Goal: Information Seeking & Learning: Learn about a topic

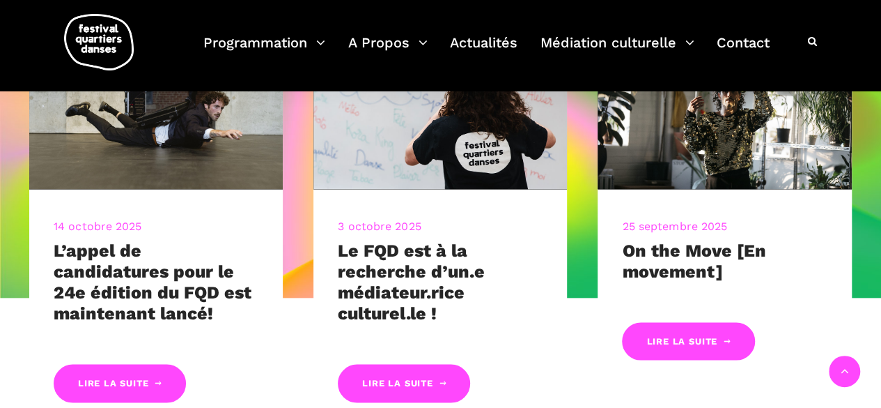
scroll to position [619, 0]
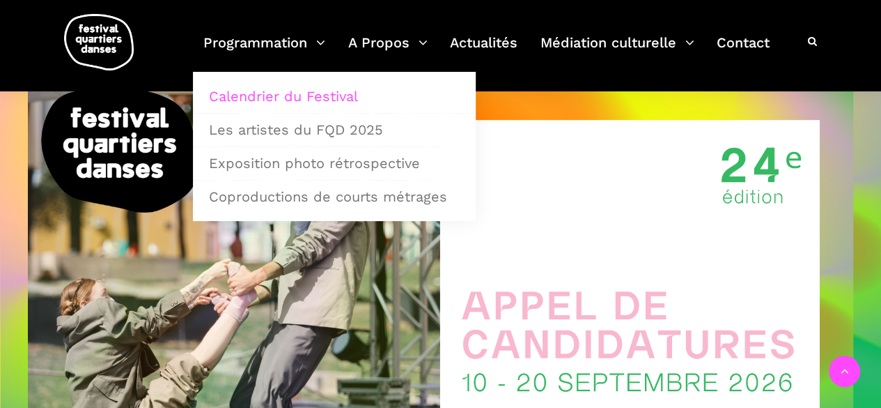
click at [276, 94] on link "Calendrier du Festival" at bounding box center [335, 96] width 268 height 32
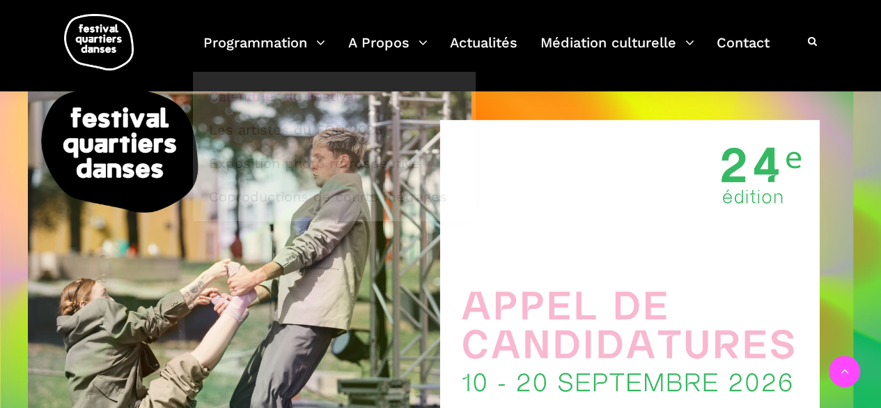
scroll to position [612, 0]
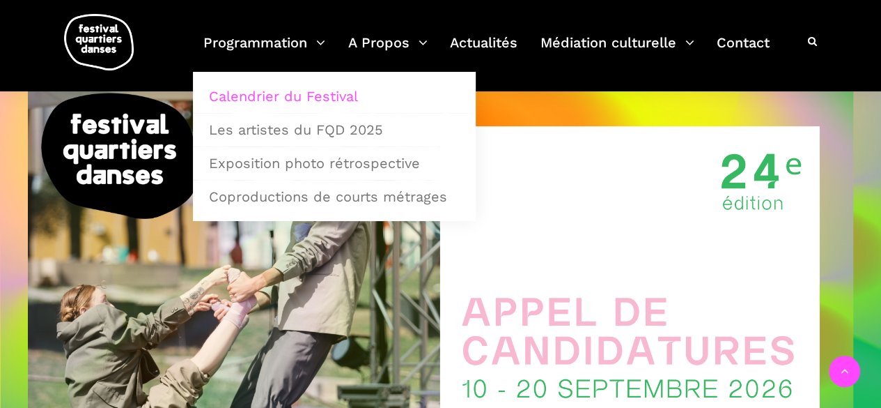
click at [251, 98] on link "Calendrier du Festival" at bounding box center [335, 96] width 268 height 32
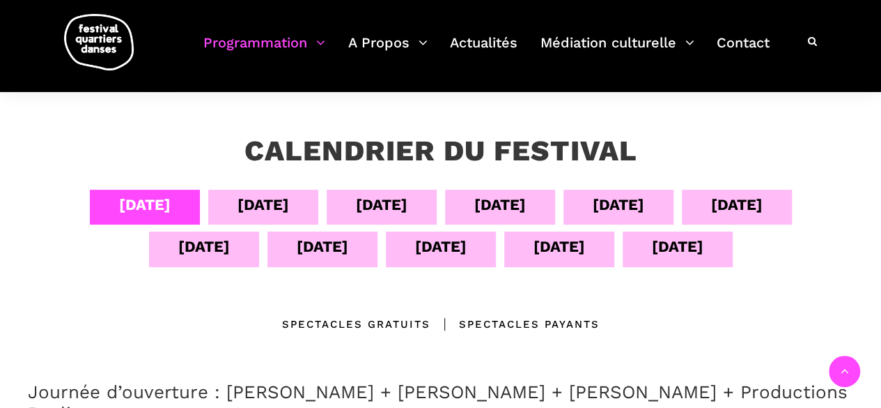
scroll to position [297, 0]
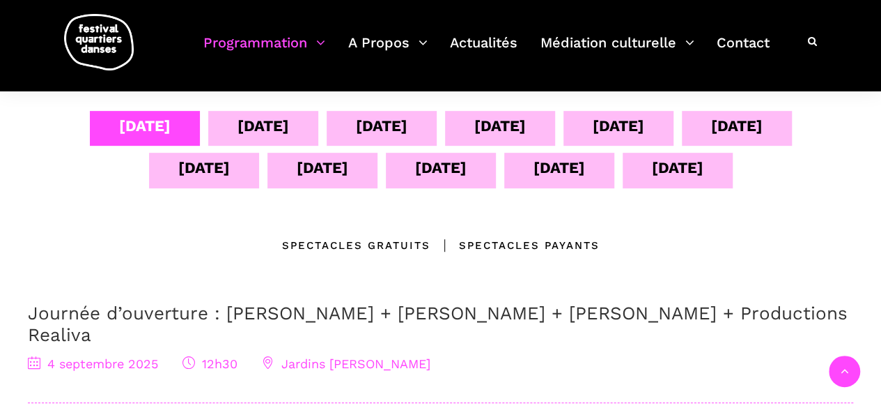
click at [314, 167] on div "[DATE]" at bounding box center [323, 167] width 52 height 24
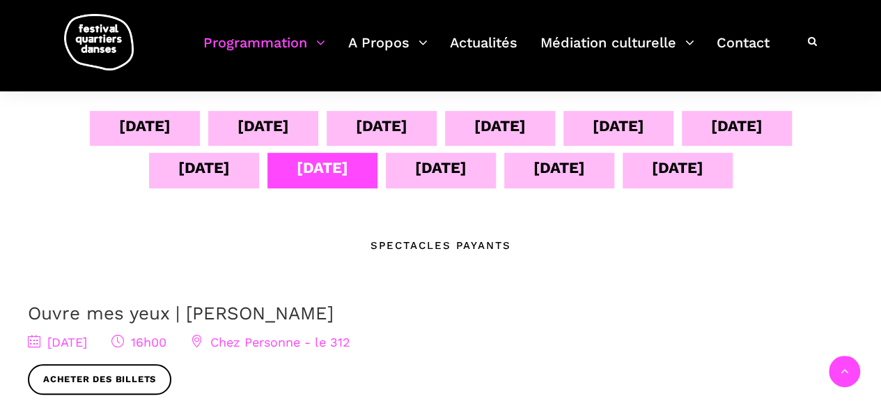
click at [314, 167] on div "[DATE]" at bounding box center [323, 167] width 52 height 24
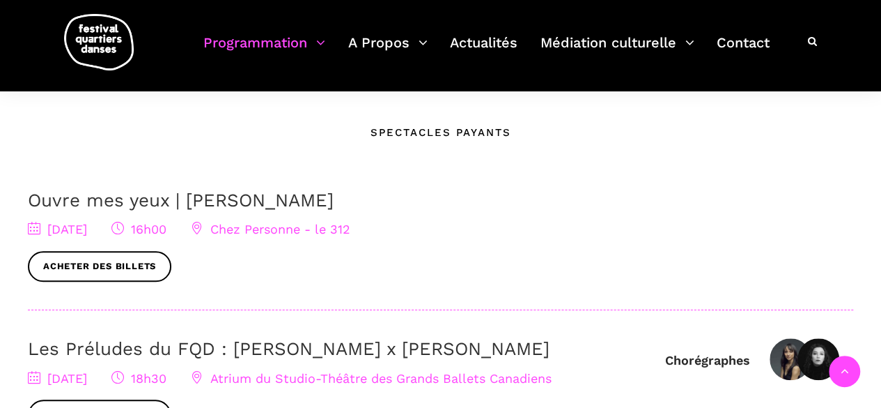
scroll to position [537, 0]
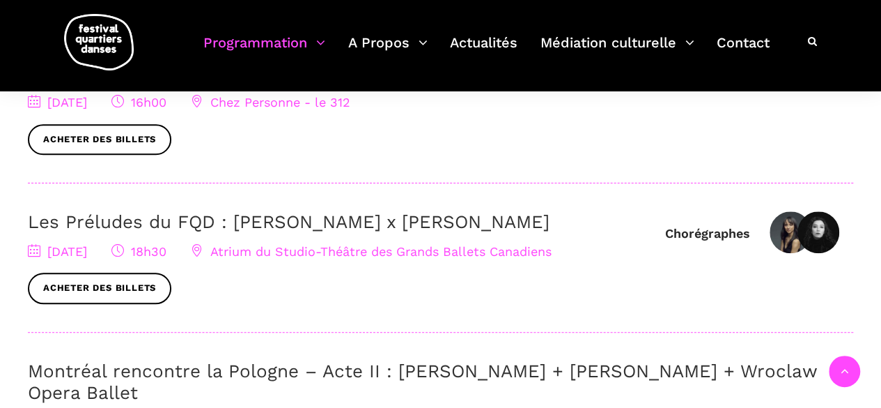
drag, startPoint x: 527, startPoint y: 223, endPoint x: 229, endPoint y: 222, distance: 298.2
click at [229, 222] on h3 "Les Préludes du FQD : Elahe Moonesi x Janelle Hacault" at bounding box center [340, 222] width 624 height 22
click at [230, 216] on link "Les Préludes du FQD : Elahe Moonesi x Janelle Hacault" at bounding box center [289, 221] width 522 height 21
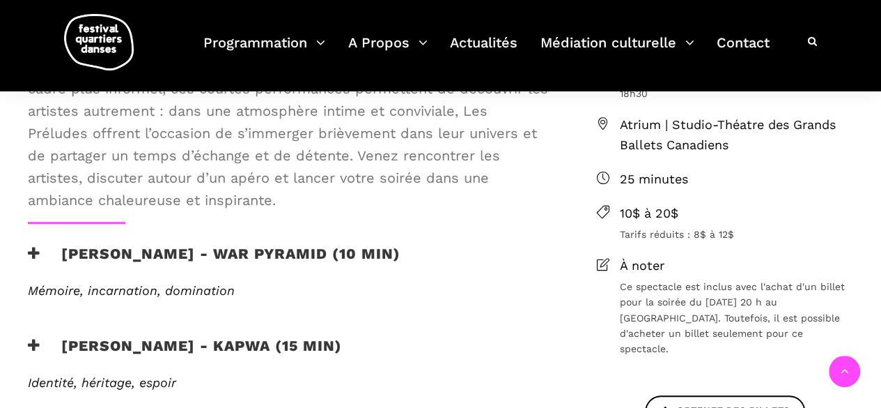
scroll to position [485, 0]
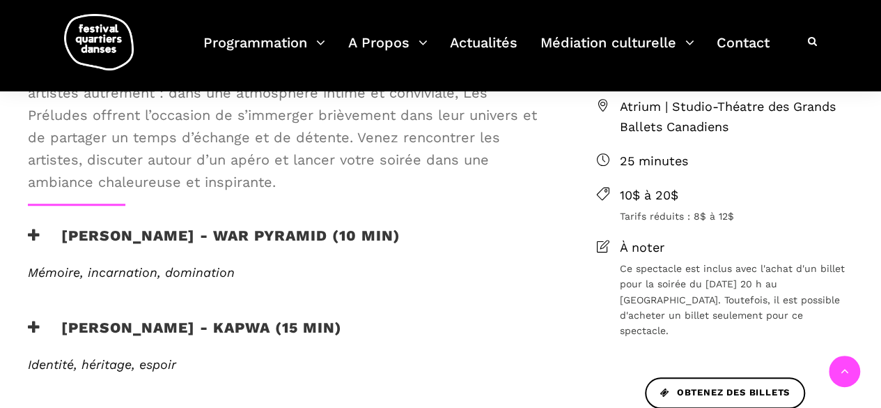
drag, startPoint x: 359, startPoint y: 325, endPoint x: 63, endPoint y: 229, distance: 311.6
click at [63, 229] on div "Les Préludes du FQD Avant les spectacles en salle, le FQD vous propose un momen…" at bounding box center [290, 191] width 552 height 437
copy div "Elahe Moonesi - War Pyramid (10 min) Mémoire, incarnation, domination War Pyram…"
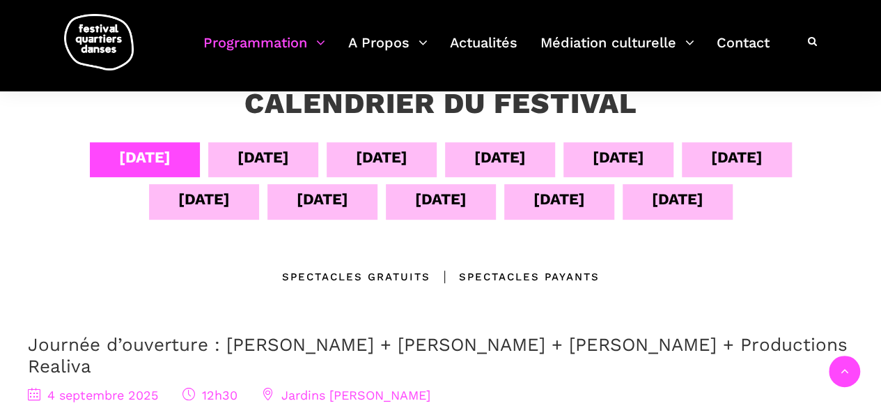
scroll to position [284, 0]
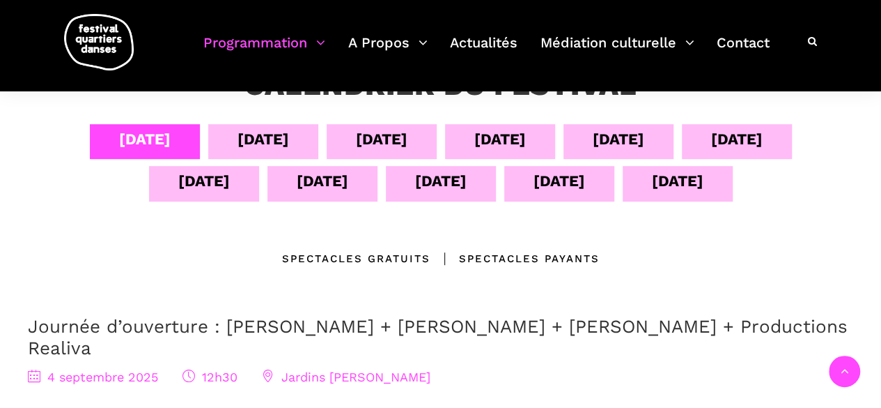
click at [425, 185] on div "[DATE]" at bounding box center [441, 181] width 52 height 24
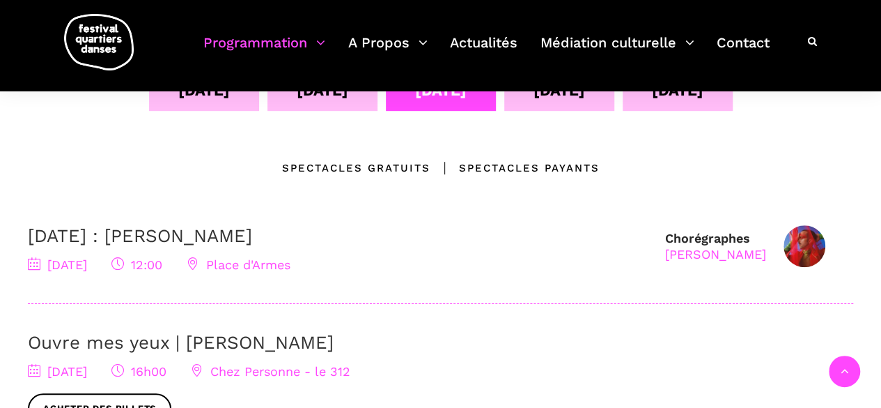
scroll to position [226, 0]
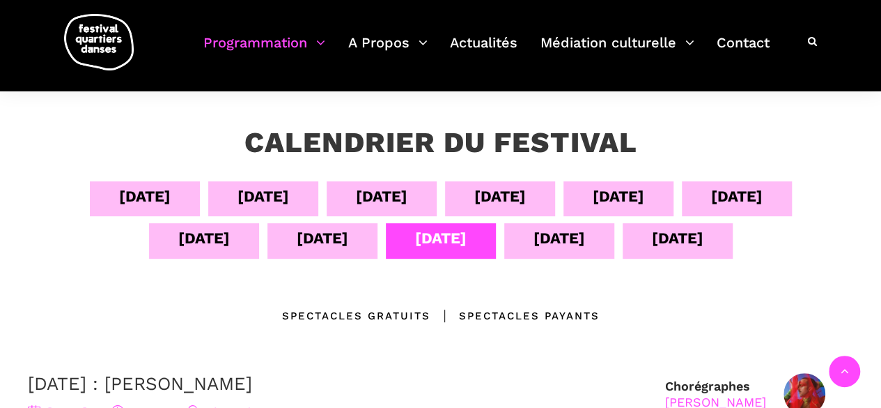
click at [553, 240] on div "[DATE]" at bounding box center [560, 238] width 52 height 24
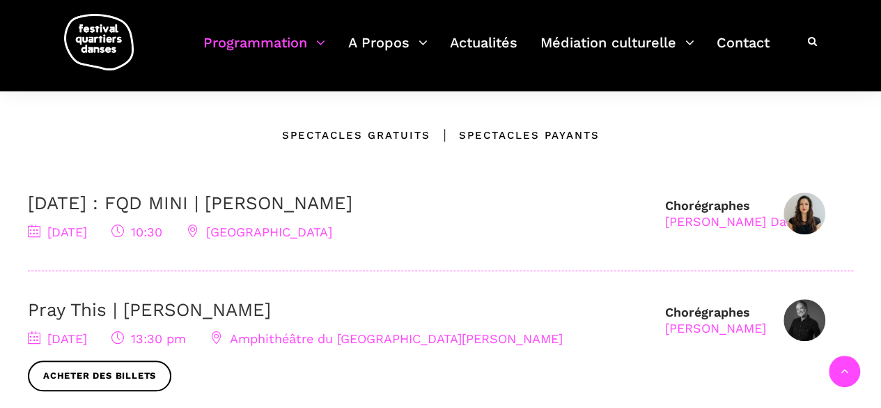
scroll to position [422, 0]
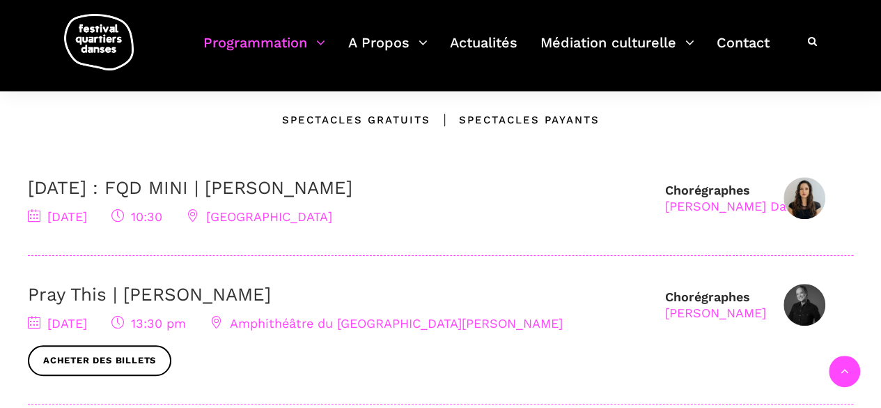
click at [353, 188] on link "13 septembre : FQD MINI | Pauline Berndsen Danse" at bounding box center [190, 187] width 325 height 21
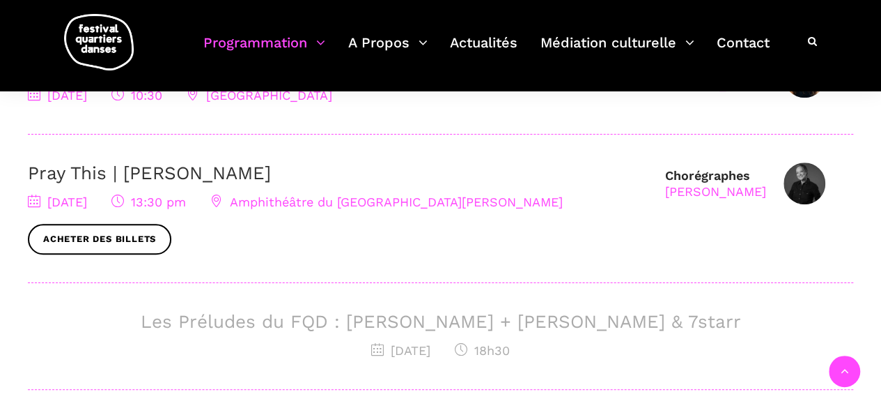
scroll to position [553, 0]
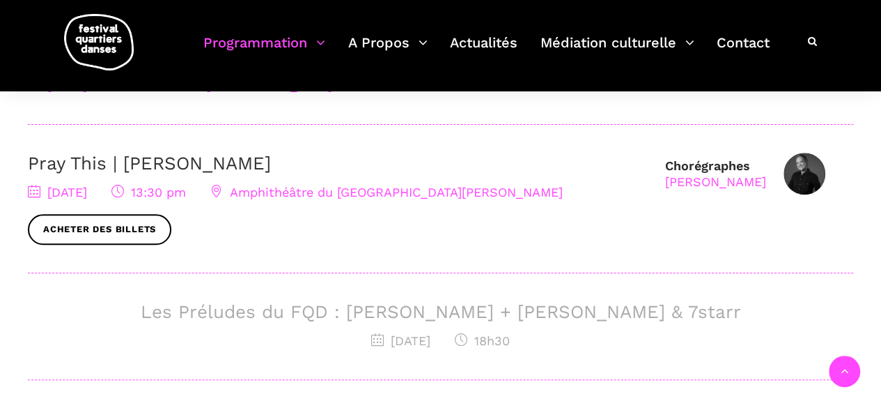
click at [209, 167] on link "Pray This | [PERSON_NAME]" at bounding box center [149, 163] width 243 height 21
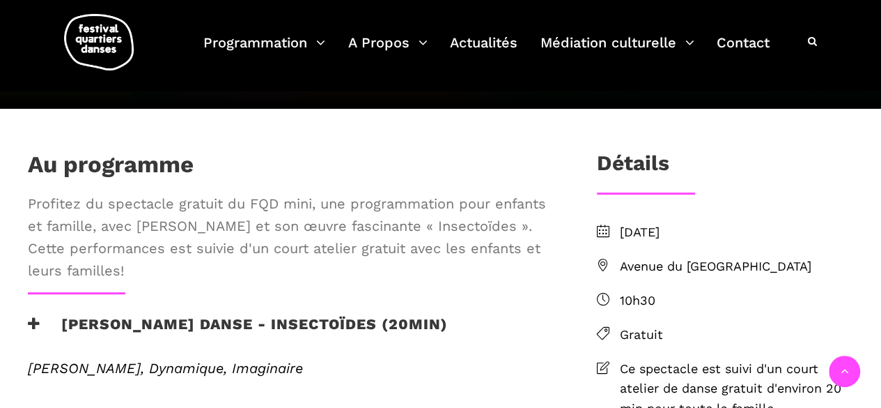
scroll to position [362, 0]
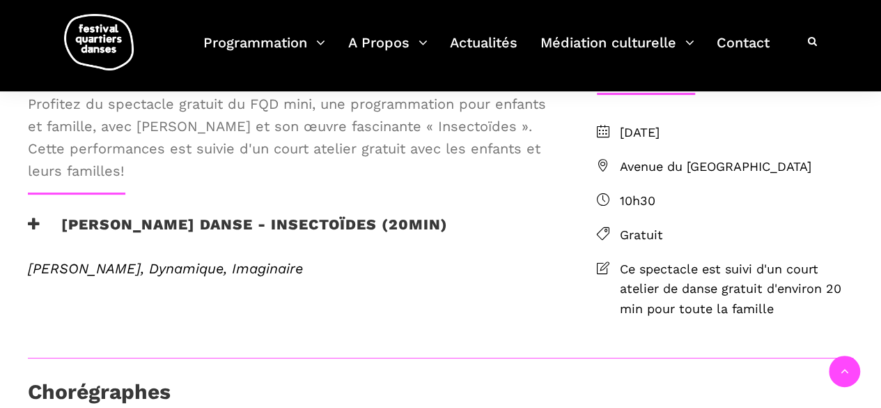
click at [398, 250] on h3 "Pauline Berndsen Danse - Insectoïdes (20min)" at bounding box center [238, 232] width 420 height 35
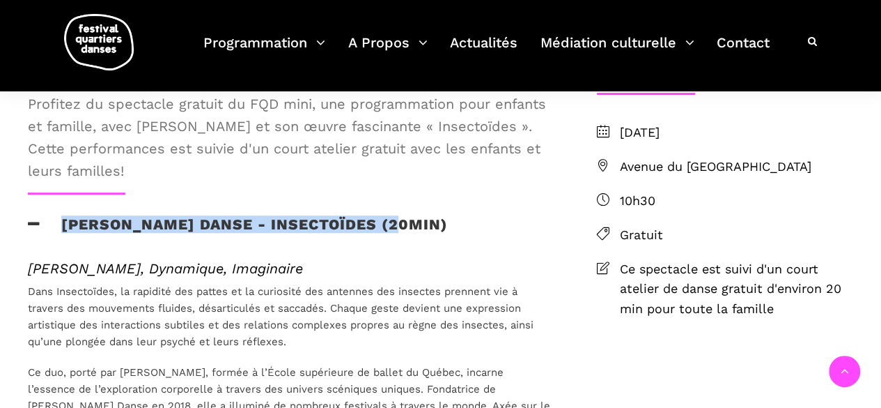
drag, startPoint x: 398, startPoint y: 268, endPoint x: 63, endPoint y: 265, distance: 334.5
click at [63, 250] on h3 "Pauline Berndsen Danse - Insectoïdes (20min)" at bounding box center [238, 232] width 420 height 35
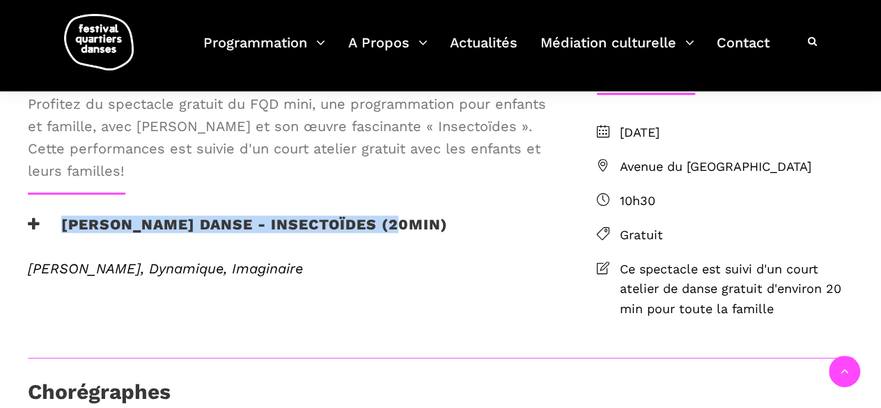
copy h3 "Pauline Berndsen Danse - Insectoïdes"
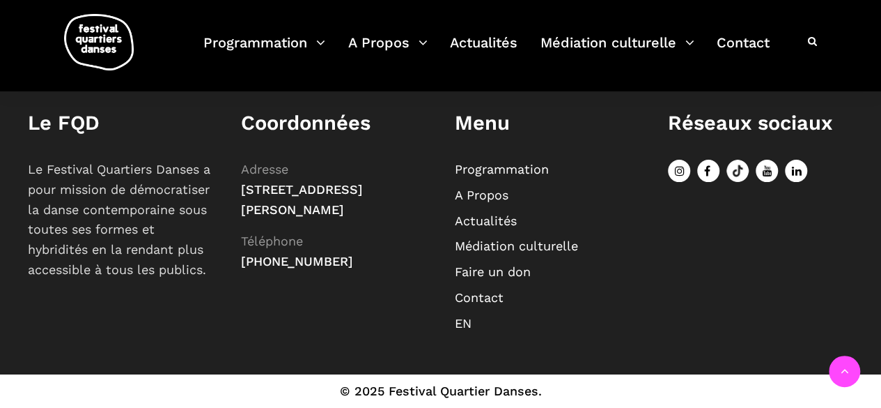
scroll to position [0, 0]
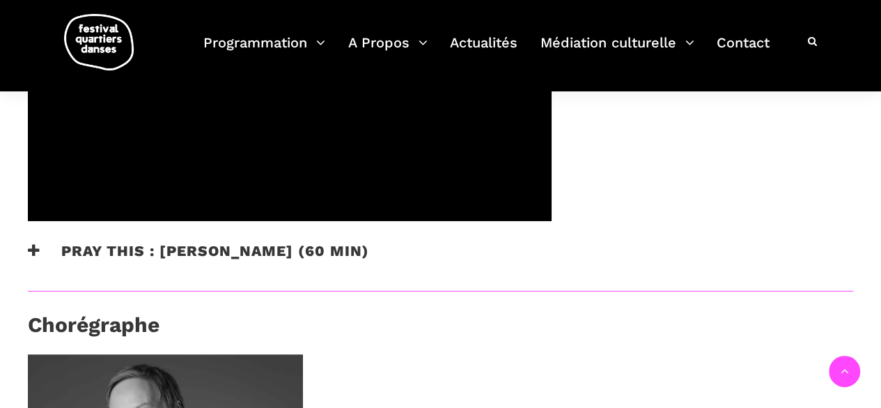
scroll to position [740, 0]
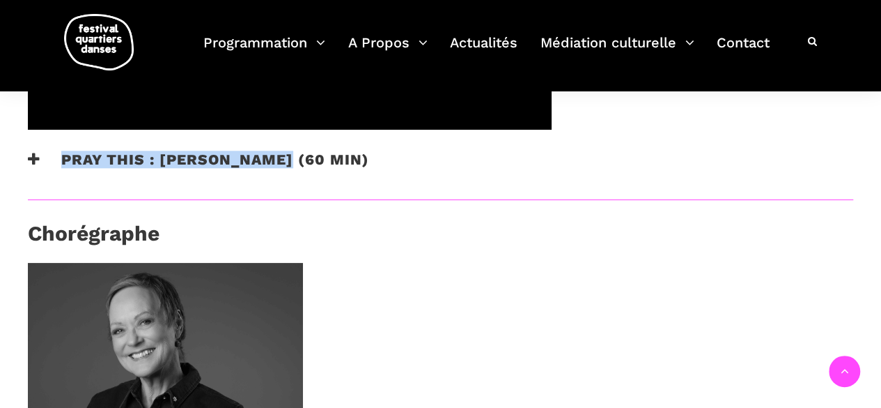
drag, startPoint x: 285, startPoint y: 134, endPoint x: 63, endPoint y: 137, distance: 222.3
click at [63, 151] on h3 "Pray This : [PERSON_NAME] (60 min)" at bounding box center [198, 168] width 341 height 35
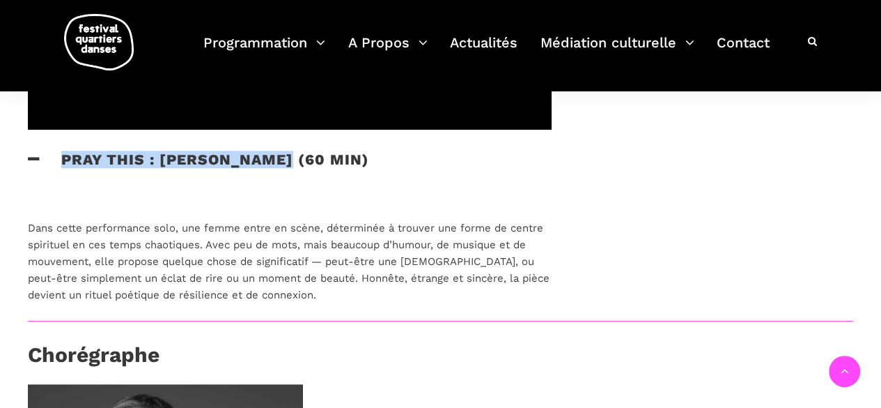
click at [81, 151] on h3 "Pray This : [PERSON_NAME] (60 min)" at bounding box center [198, 168] width 341 height 35
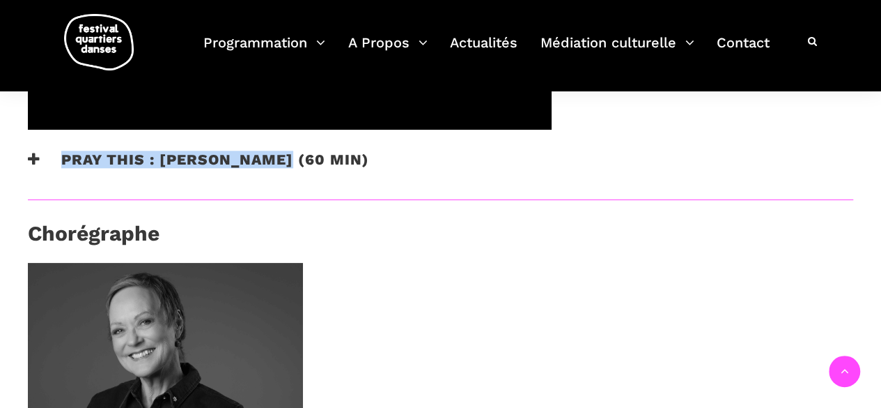
drag, startPoint x: 284, startPoint y: 139, endPoint x: 56, endPoint y: 134, distance: 228.6
click at [56, 151] on h3 "Pray This : [PERSON_NAME] (60 min)" at bounding box center [198, 168] width 341 height 35
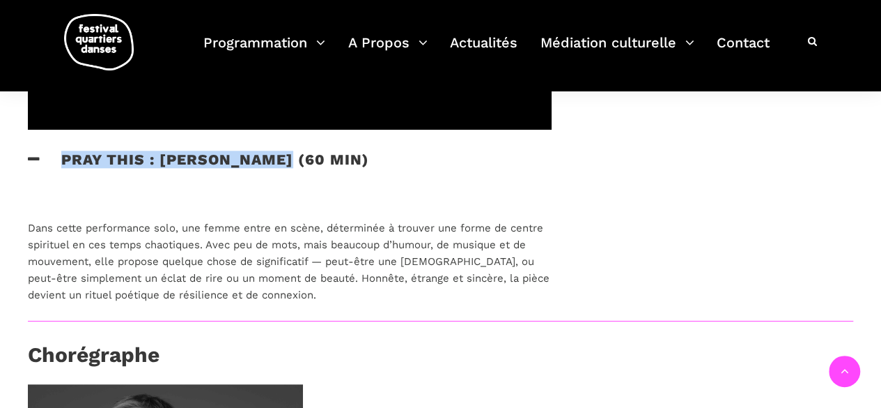
copy h3 "Pray This : [PERSON_NAME]"
